Goal: Information Seeking & Learning: Learn about a topic

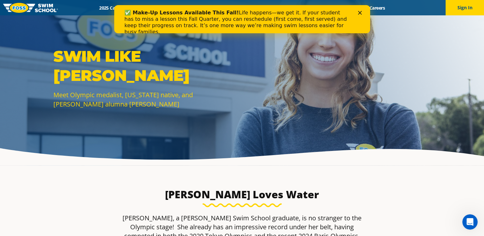
click at [359, 12] on icon "Close" at bounding box center [360, 13] width 4 height 4
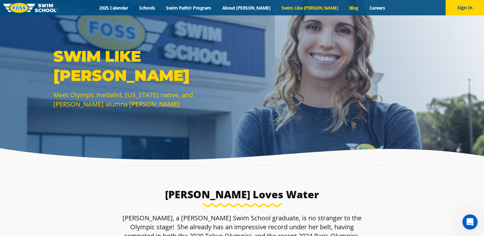
click at [343, 8] on link "Blog" at bounding box center [353, 8] width 20 height 6
